Goal: Check status

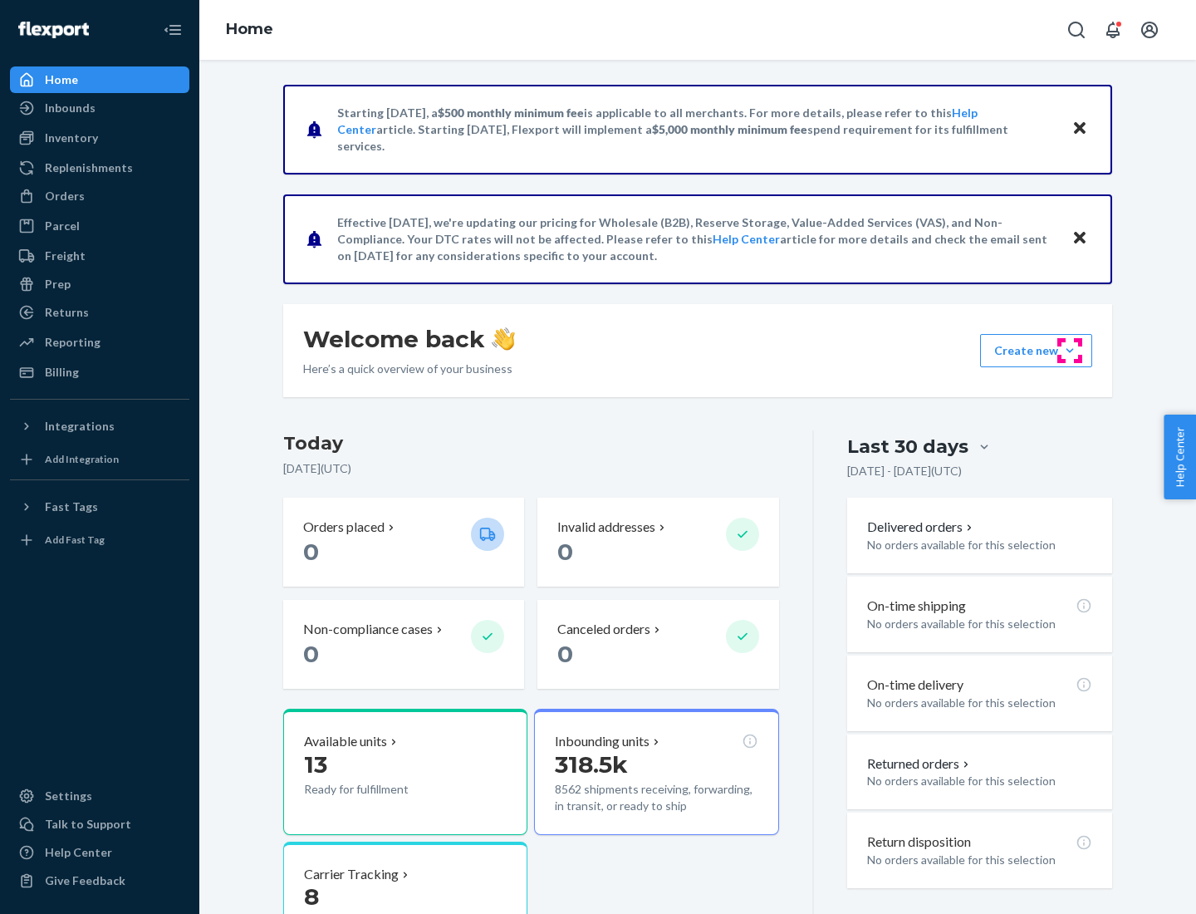
click at [1070, 350] on button "Create new Create new inbound Create new order Create new product" at bounding box center [1036, 350] width 112 height 33
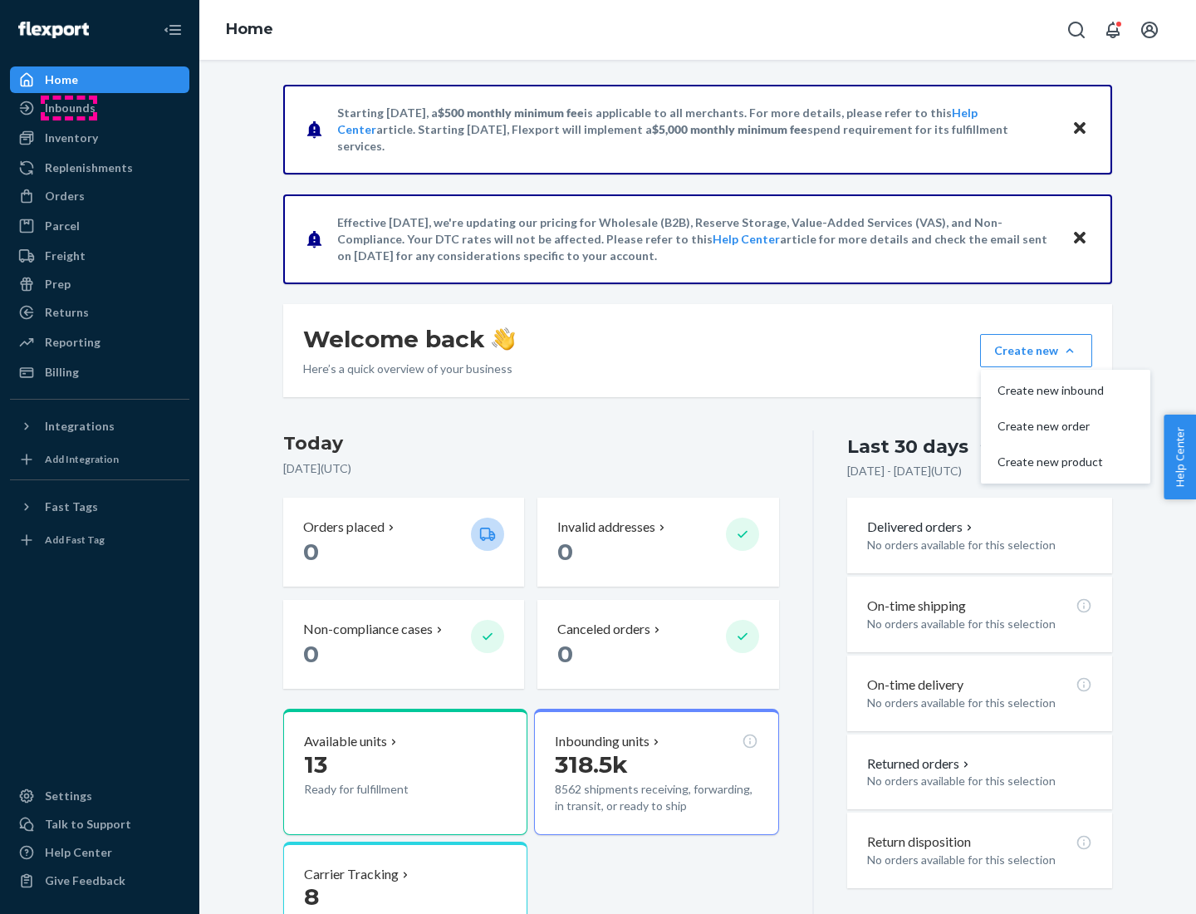
click at [69, 108] on div "Inbounds" at bounding box center [70, 108] width 51 height 17
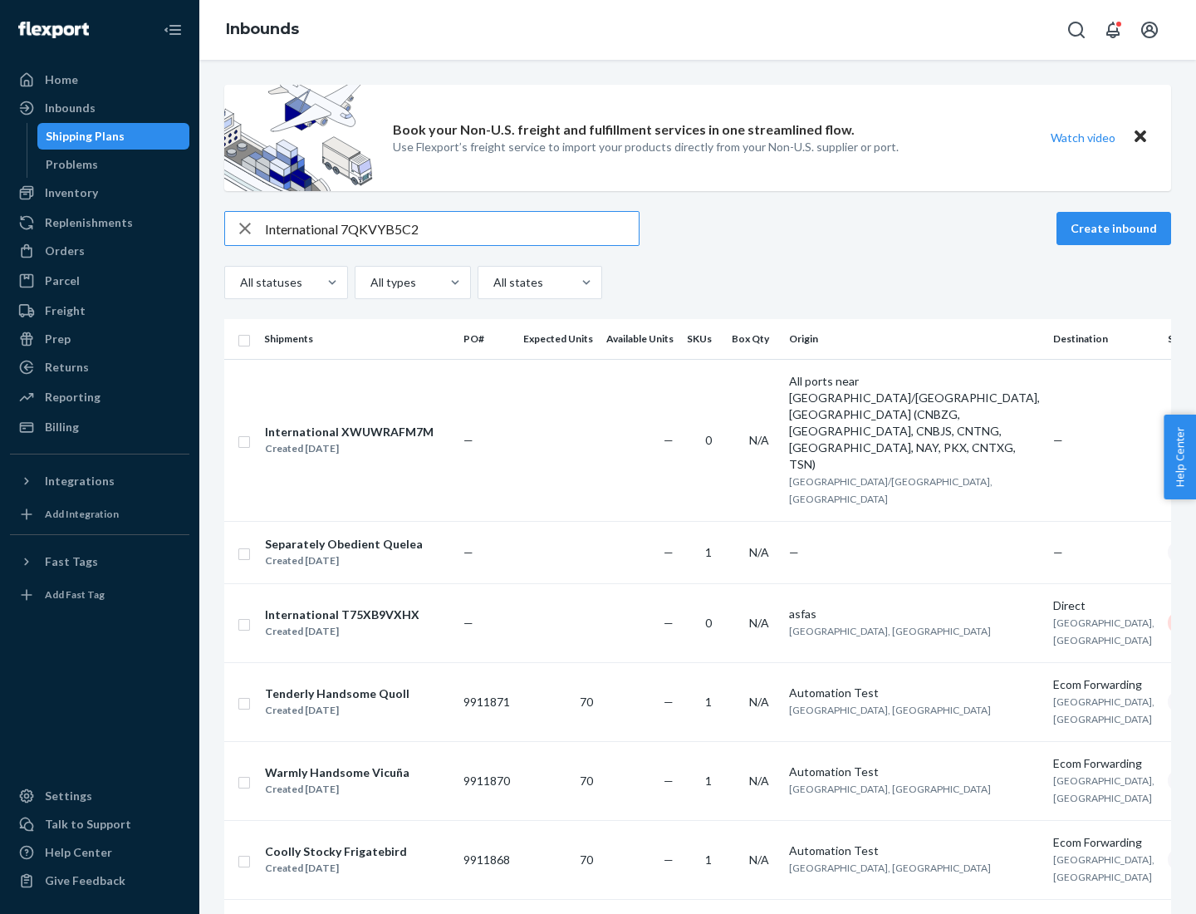
type input "International 7QKVYB5C29"
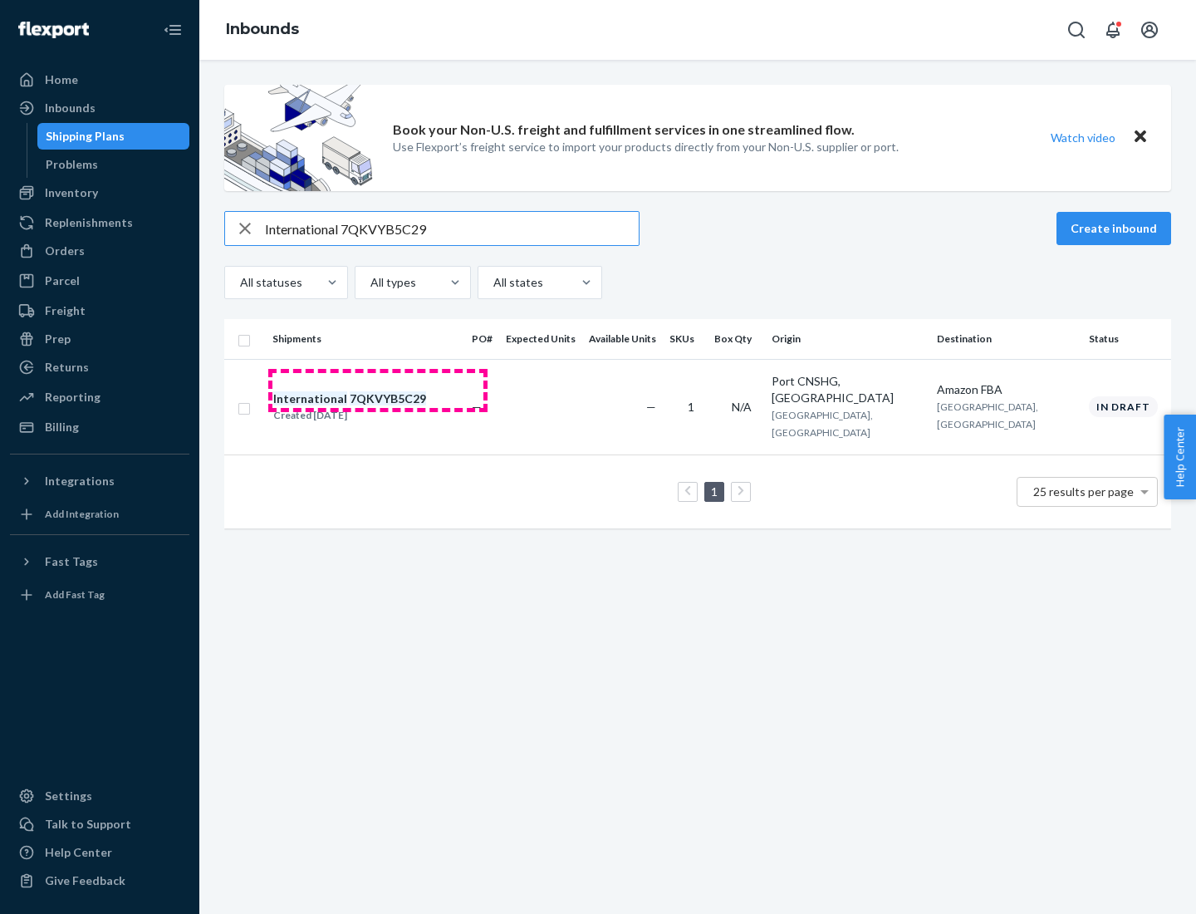
click at [378, 407] on div "Created [DATE]" at bounding box center [349, 415] width 153 height 17
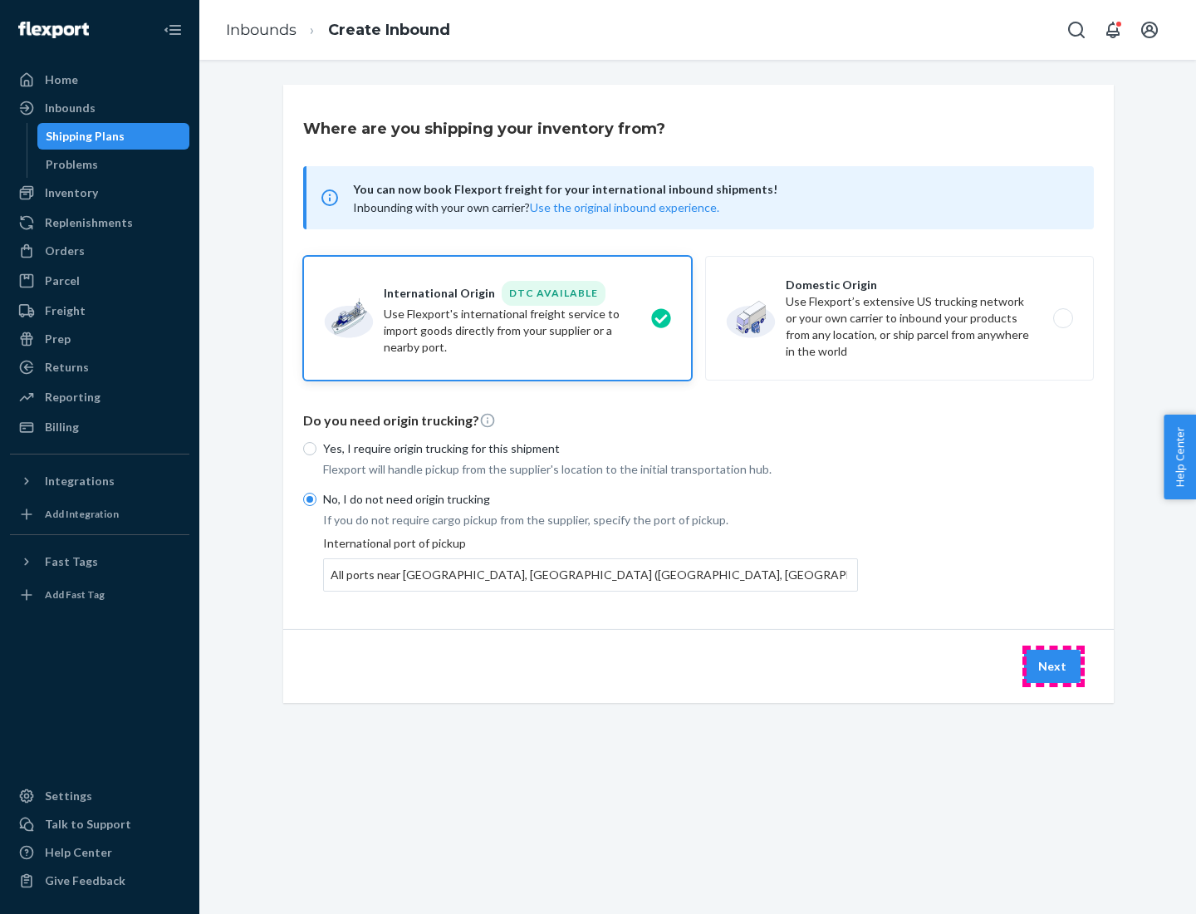
click at [1053, 665] on button "Next" at bounding box center [1052, 665] width 56 height 33
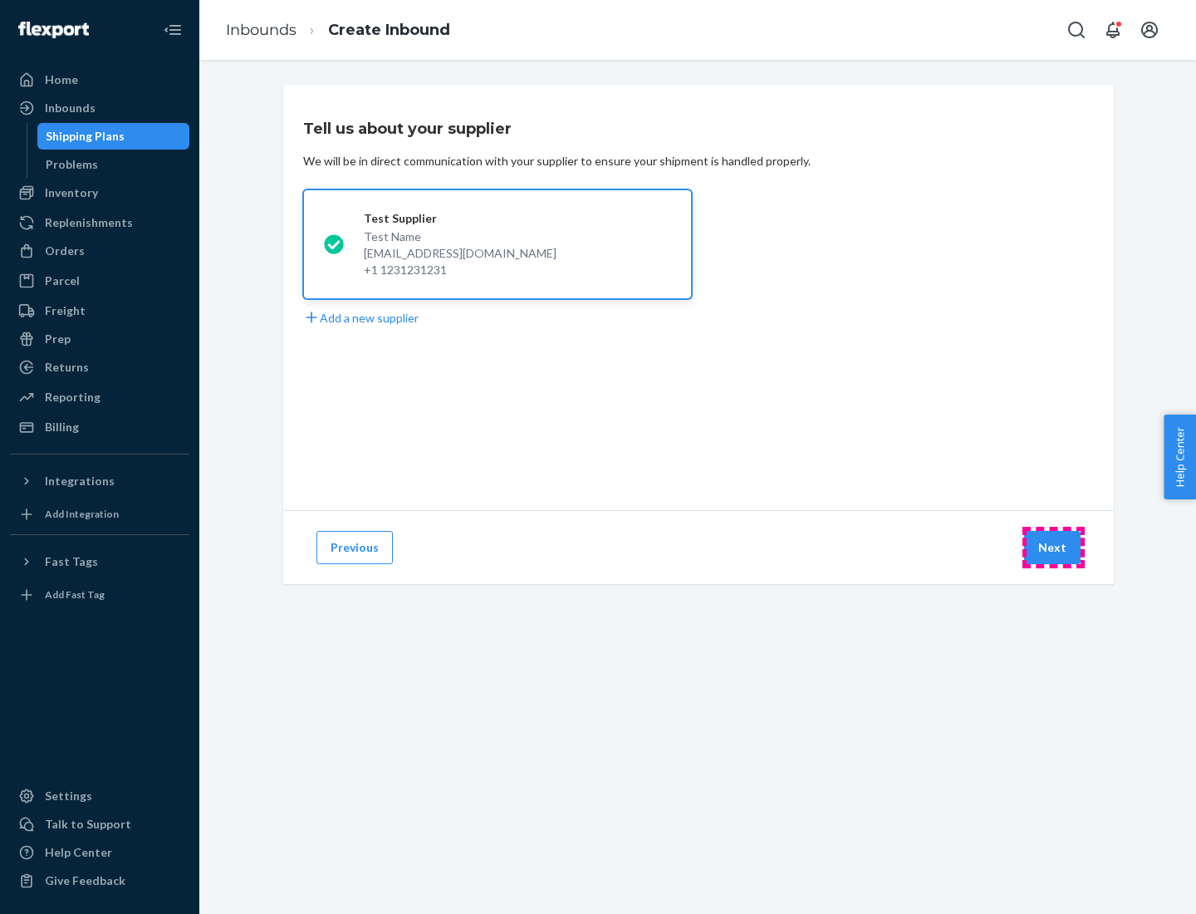
click at [1053, 547] on button "Next" at bounding box center [1052, 547] width 56 height 33
